Goal: Information Seeking & Learning: Learn about a topic

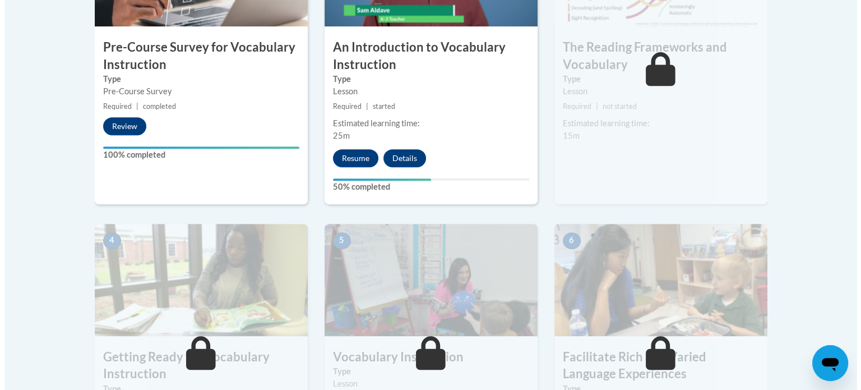
scroll to position [423, 0]
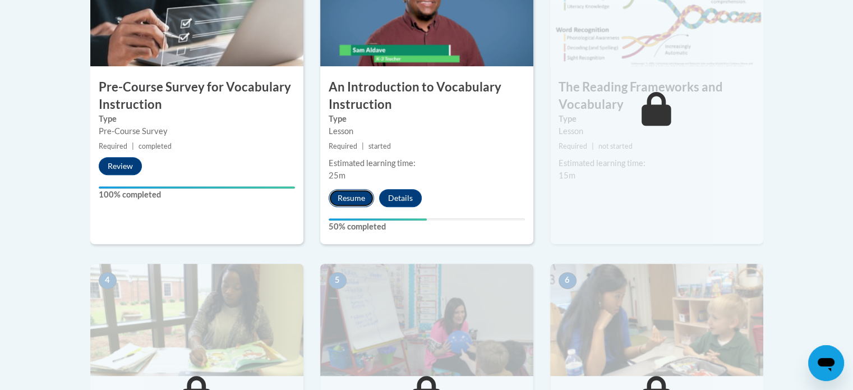
click at [348, 198] on button "Resume" at bounding box center [351, 198] width 45 height 18
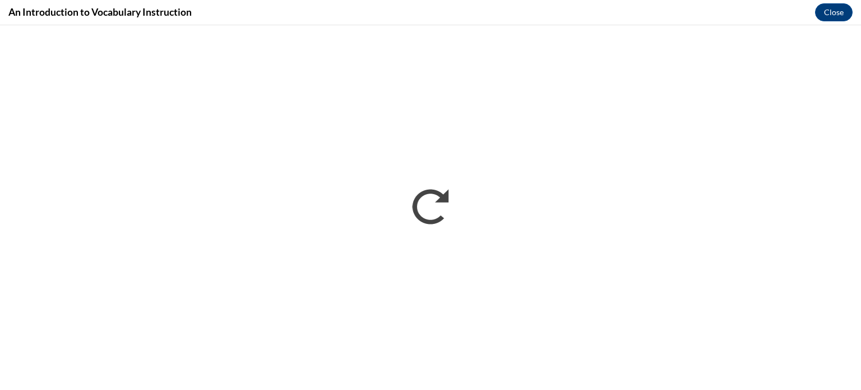
scroll to position [0, 0]
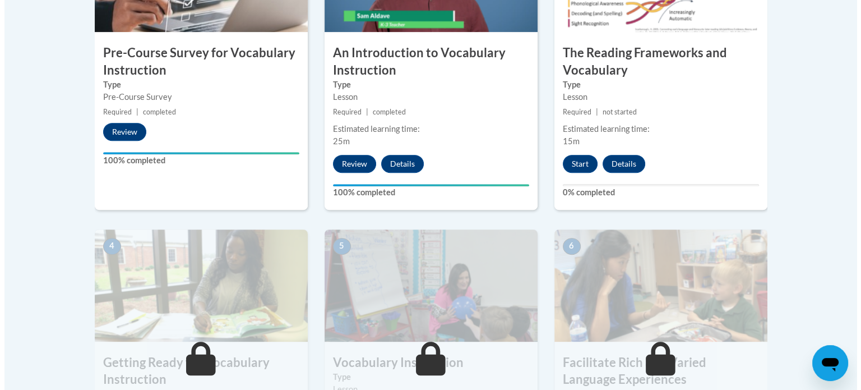
scroll to position [458, 0]
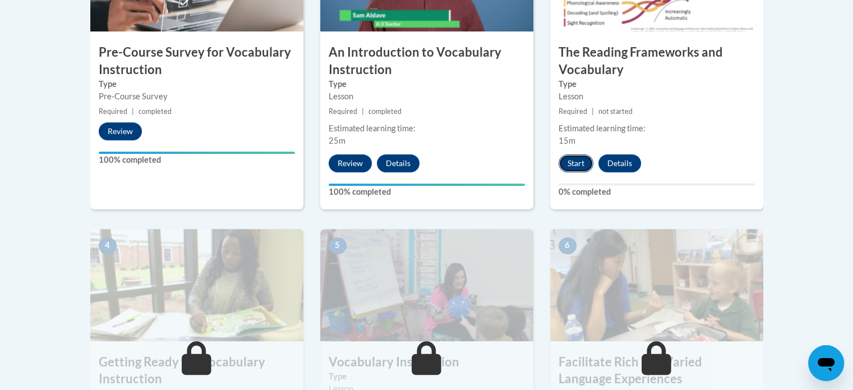
click at [577, 159] on button "Start" at bounding box center [576, 163] width 35 height 18
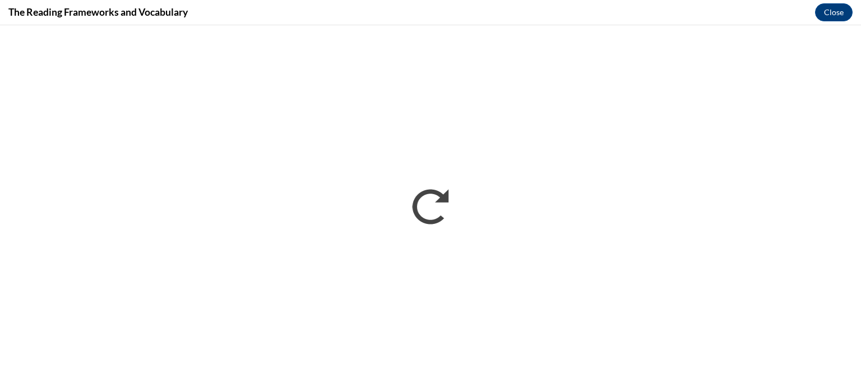
scroll to position [0, 0]
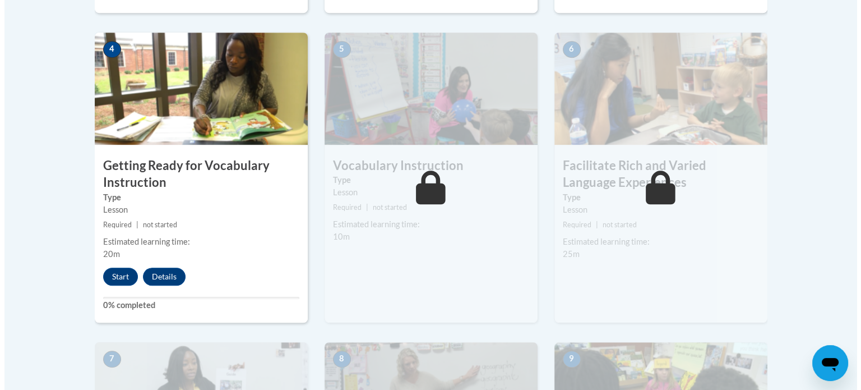
scroll to position [653, 0]
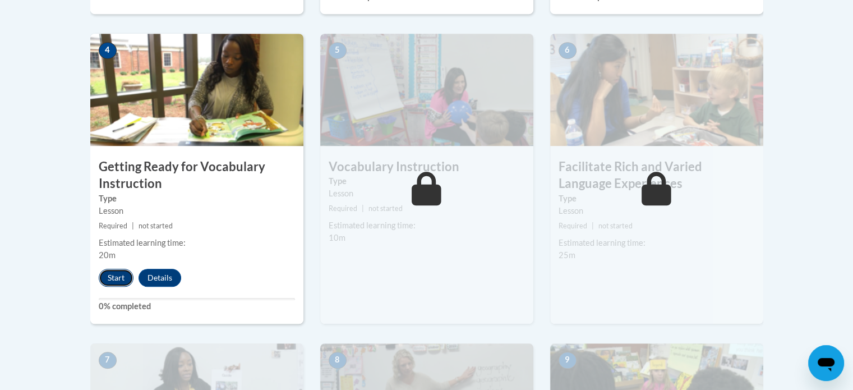
click at [108, 273] on button "Start" at bounding box center [116, 278] width 35 height 18
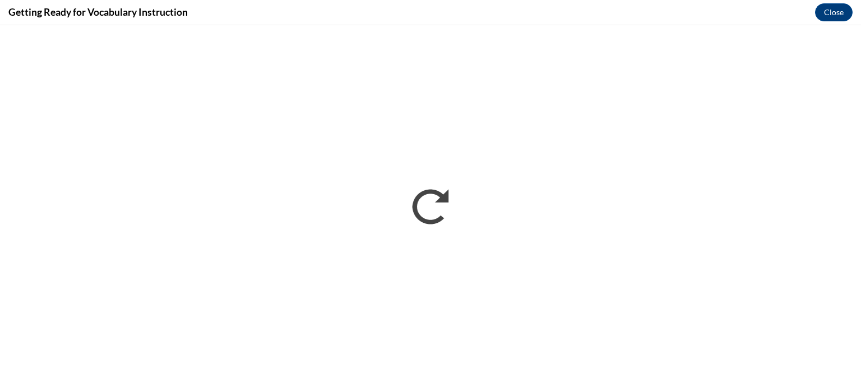
scroll to position [0, 0]
